Goal: Task Accomplishment & Management: Manage account settings

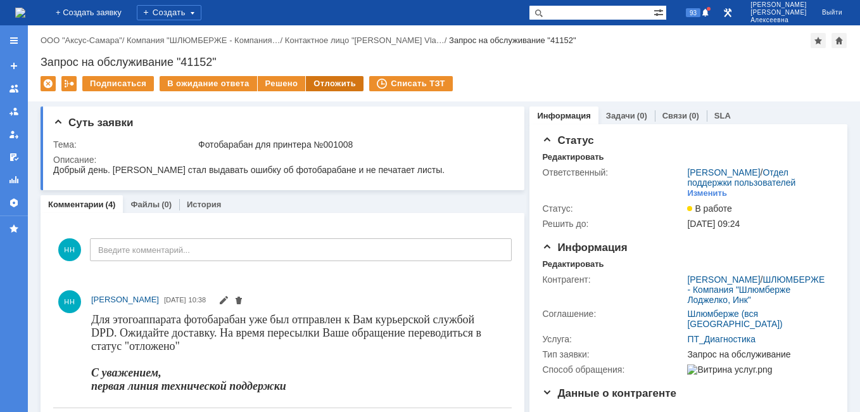
click at [321, 80] on div "Отложить" at bounding box center [335, 83] width 58 height 15
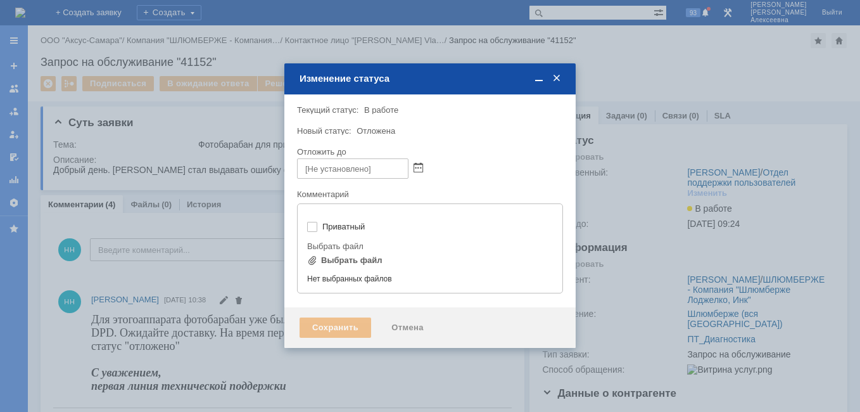
type input "[не указано]"
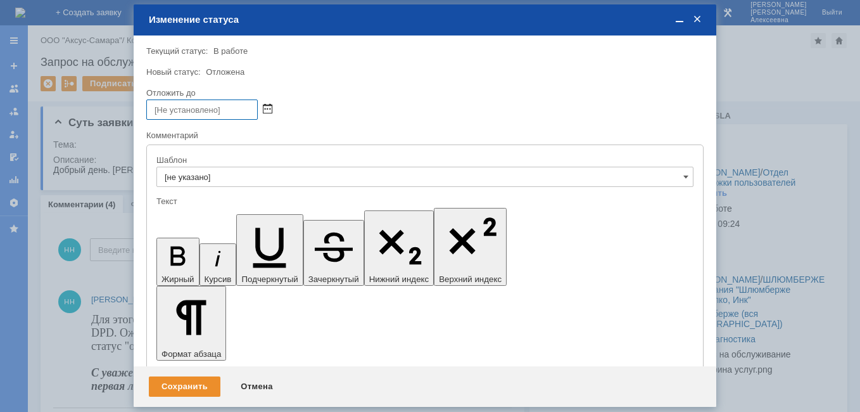
click at [265, 105] on span at bounding box center [268, 110] width 10 height 10
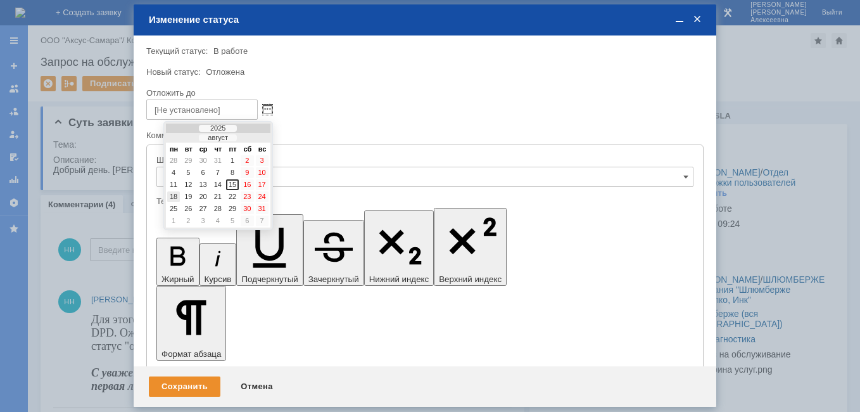
click at [174, 196] on div "18" at bounding box center [173, 196] width 13 height 11
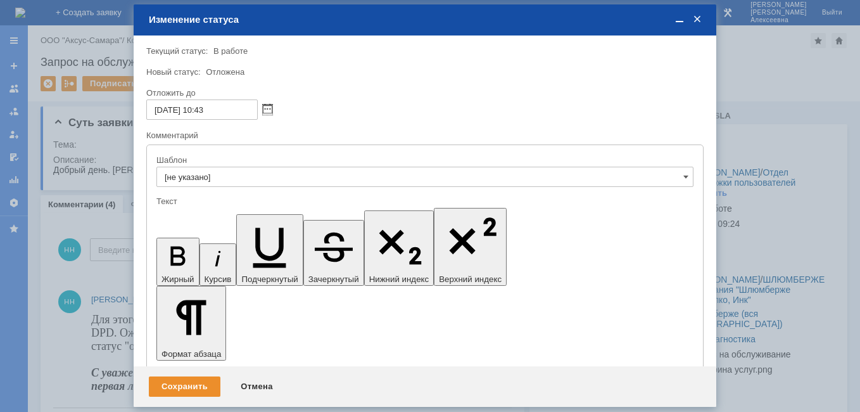
click at [204, 105] on input "18.08.2025 10:43" at bounding box center [201, 109] width 111 height 20
click at [208, 109] on input "18.08.2025 10:43" at bounding box center [201, 109] width 111 height 20
type input "18.08.2025 16:43"
click at [182, 381] on div "Сохранить" at bounding box center [185, 386] width 72 height 20
